Goal: Task Accomplishment & Management: Manage account settings

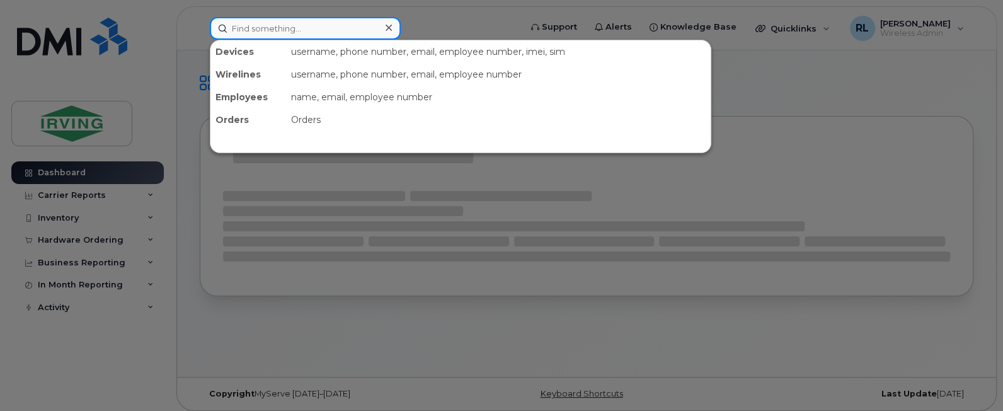
click at [251, 37] on input at bounding box center [305, 28] width 191 height 23
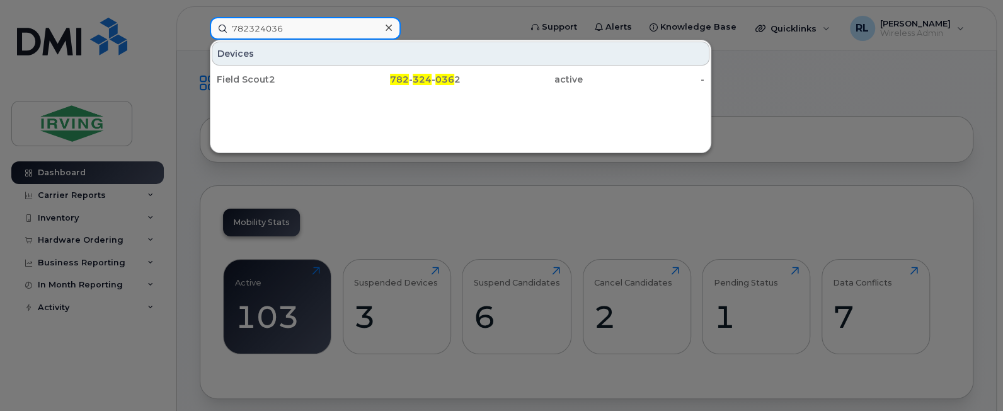
type input "782324036"
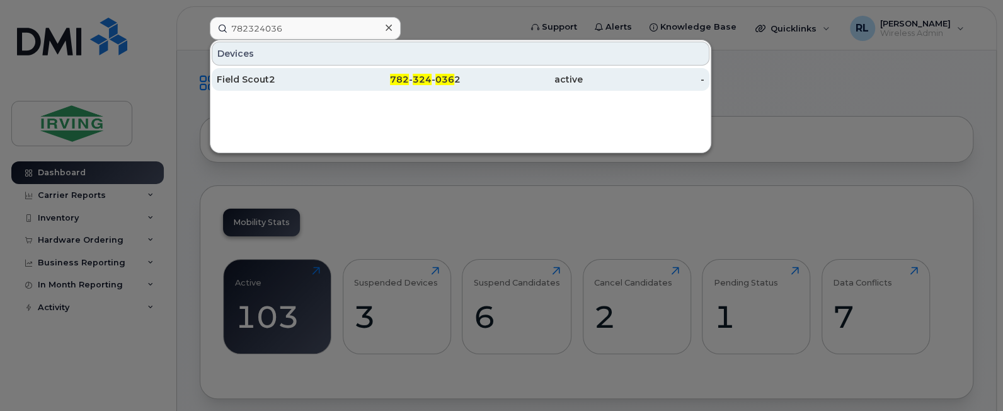
click at [487, 70] on div "active" at bounding box center [522, 79] width 122 height 23
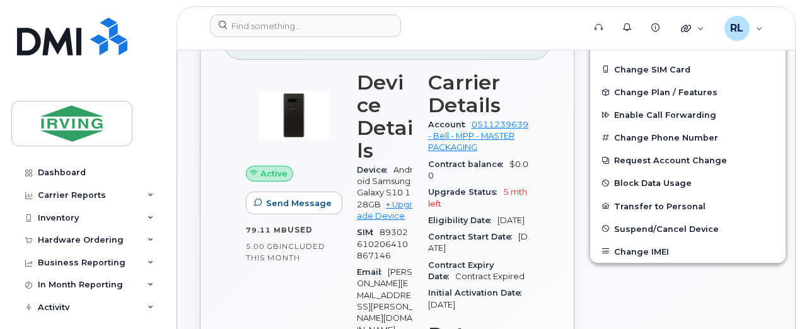
scroll to position [456, 0]
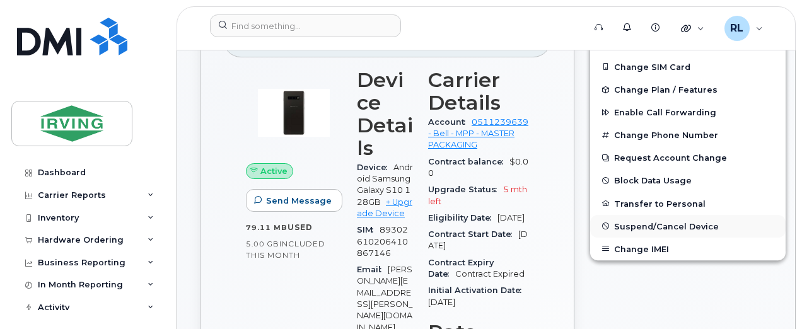
click at [616, 221] on span "Suspend/Cancel Device" at bounding box center [666, 225] width 105 height 9
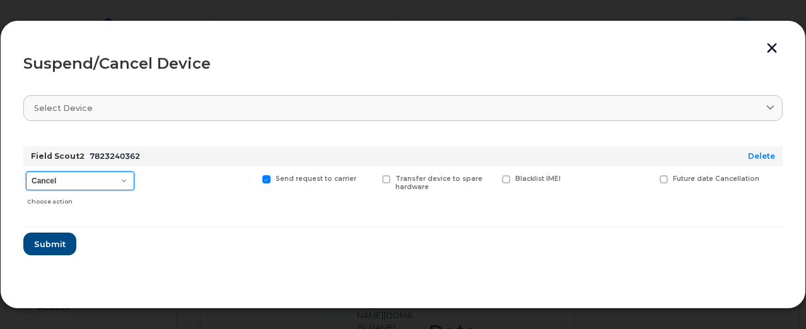
click at [118, 181] on select "Cancel Suspend - Extend Suspension Suspend - Reduced Rate Suspend - Full Rate S…" at bounding box center [80, 180] width 108 height 19
select select "[object Object]"
click at [26, 171] on select "Cancel Suspend - Extend Suspension Suspend - Reduced Rate Suspend - Full Rate S…" at bounding box center [80, 180] width 108 height 19
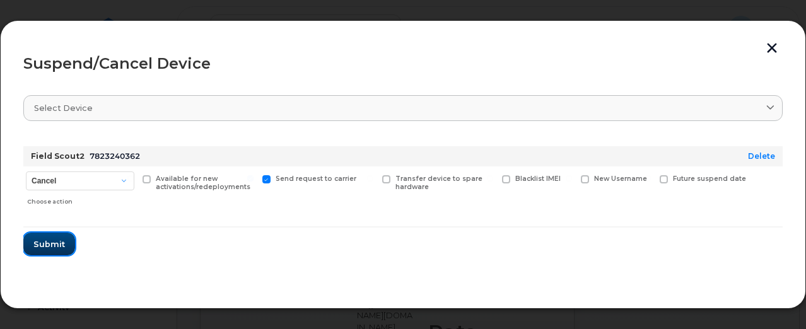
click at [40, 245] on span "Submit" at bounding box center [49, 244] width 32 height 12
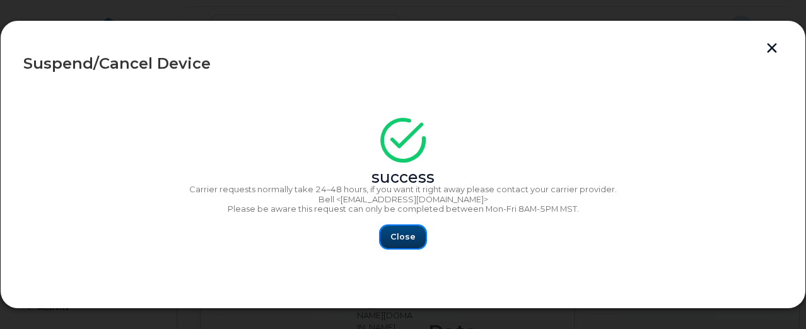
click at [390, 240] on button "Close" at bounding box center [402, 237] width 45 height 23
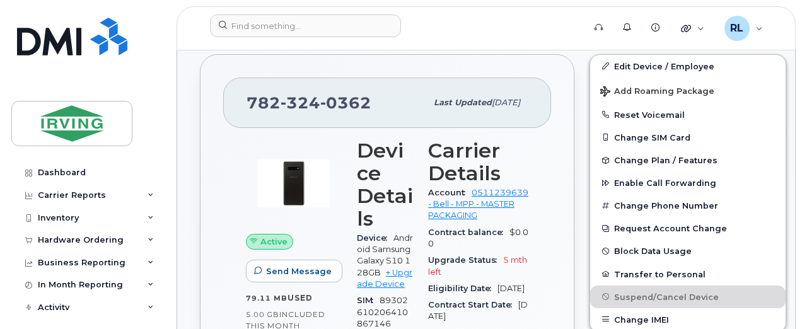
scroll to position [382, 0]
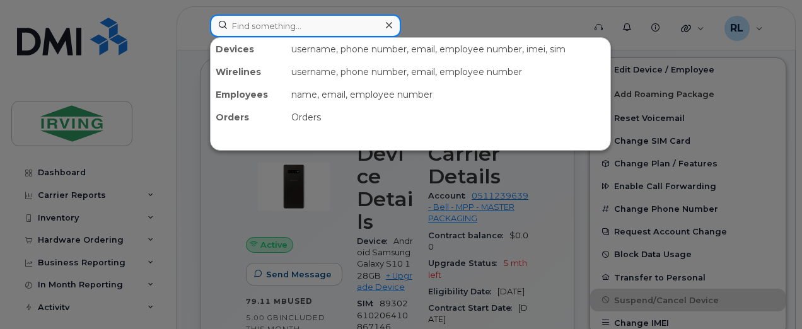
click at [261, 26] on input at bounding box center [305, 25] width 191 height 23
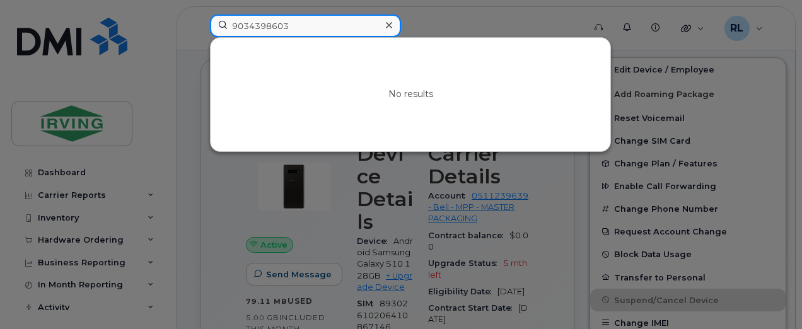
click at [245, 23] on input "9034398603" at bounding box center [305, 25] width 191 height 23
click at [250, 25] on input "9034398603" at bounding box center [305, 25] width 191 height 23
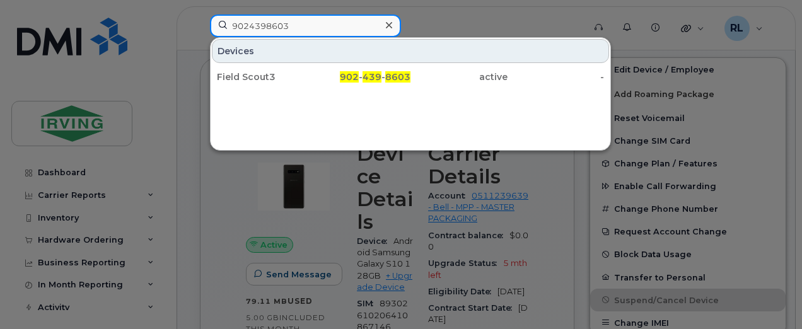
click at [315, 22] on input "9024398603" at bounding box center [305, 25] width 191 height 23
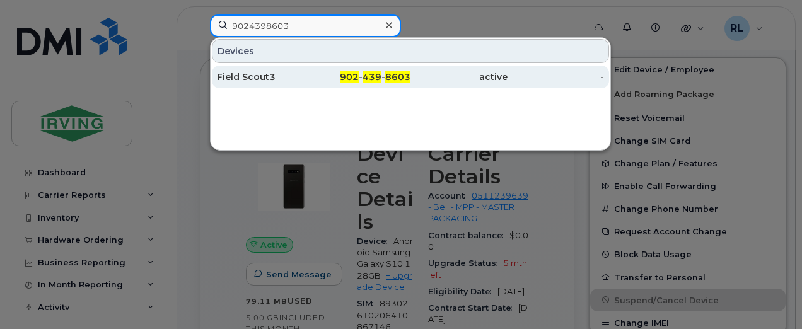
type input "9024398603"
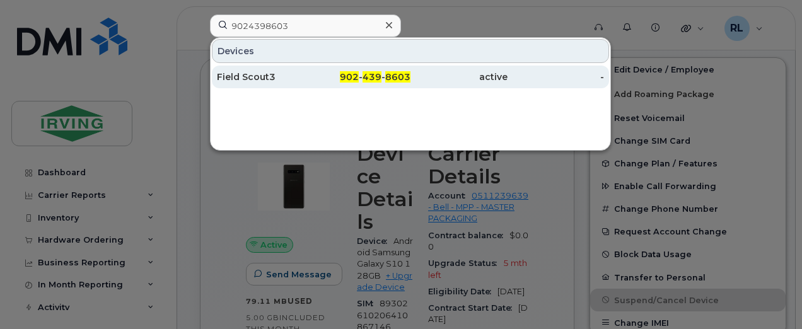
click at [328, 75] on div "902 - 439 - 8603" at bounding box center [362, 77] width 97 height 13
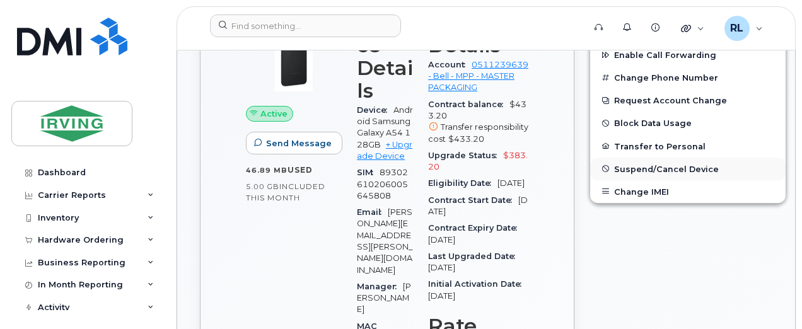
scroll to position [502, 0]
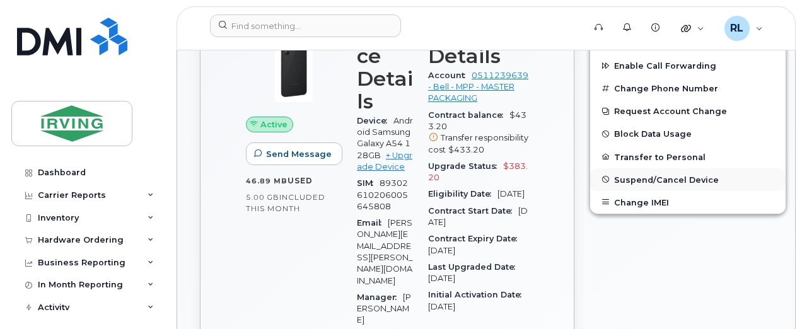
click at [620, 181] on span "Suspend/Cancel Device" at bounding box center [666, 179] width 105 height 9
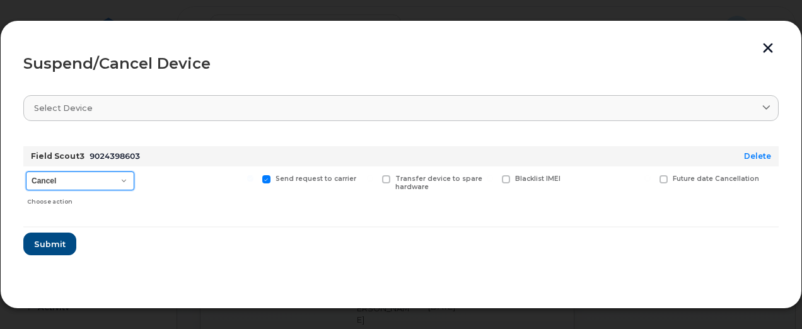
click at [113, 176] on select "Cancel Suspend - Extend Suspension Suspend - Reduced Rate Suspend - Full Rate S…" at bounding box center [80, 180] width 108 height 19
select select "[object Object]"
click at [26, 171] on select "Cancel Suspend - Extend Suspension Suspend - Reduced Rate Suspend - Full Rate S…" at bounding box center [80, 180] width 108 height 19
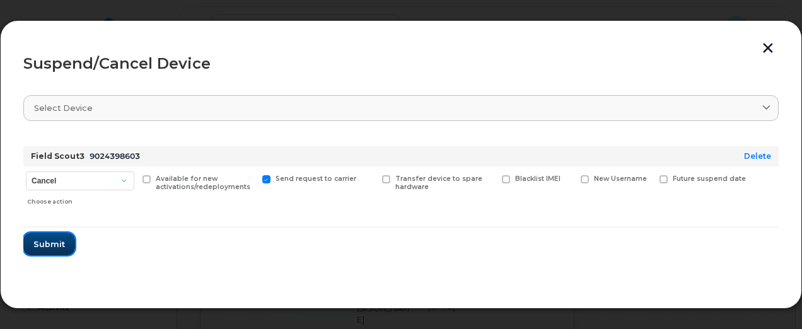
click at [50, 251] on button "Submit" at bounding box center [49, 244] width 52 height 23
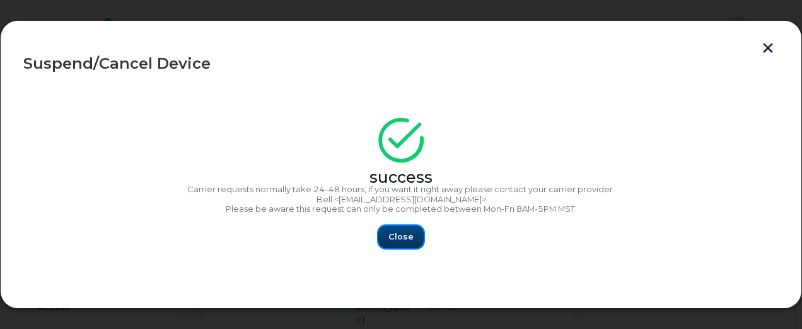
click at [393, 238] on span "Close" at bounding box center [400, 237] width 25 height 12
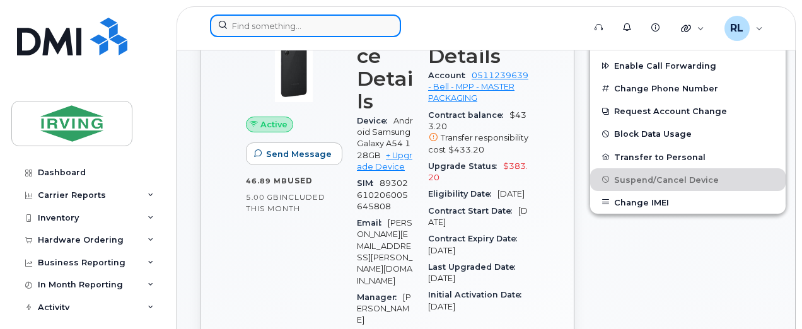
click at [361, 36] on input at bounding box center [305, 25] width 191 height 23
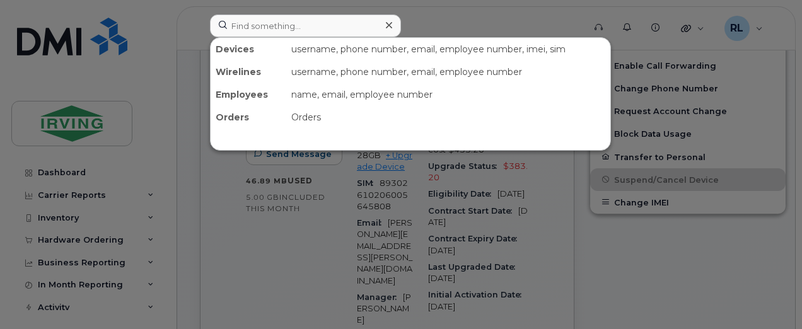
click at [553, 231] on div at bounding box center [401, 164] width 802 height 329
